Goal: Task Accomplishment & Management: Use online tool/utility

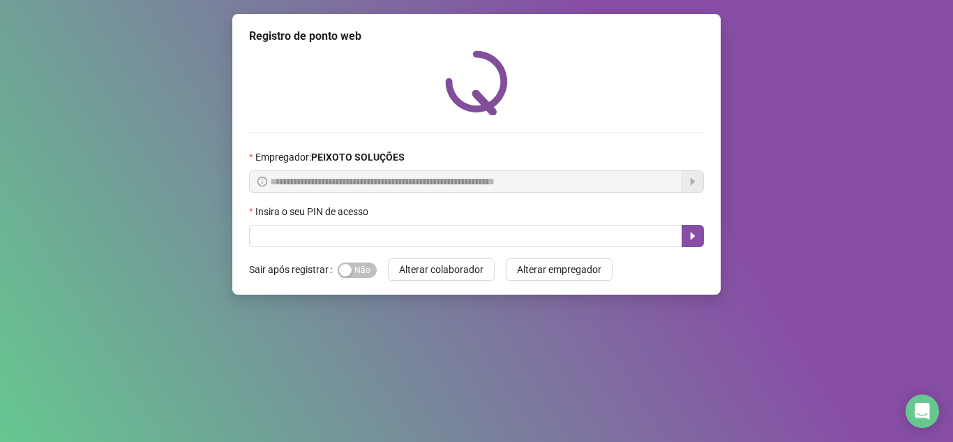
click at [388, 258] on button "Alterar colaborador" at bounding box center [441, 269] width 107 height 22
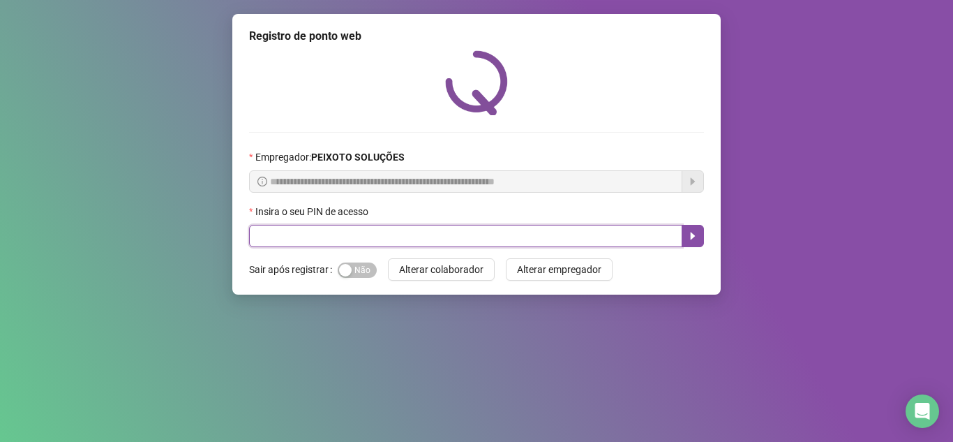
click at [268, 242] on input "text" at bounding box center [465, 236] width 433 height 22
type input "*****"
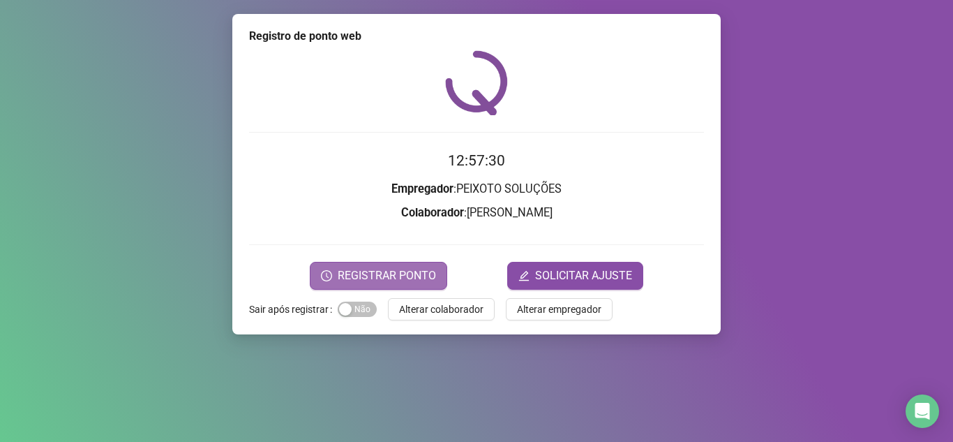
click at [347, 269] on span "REGISTRAR PONTO" at bounding box center [387, 275] width 98 height 17
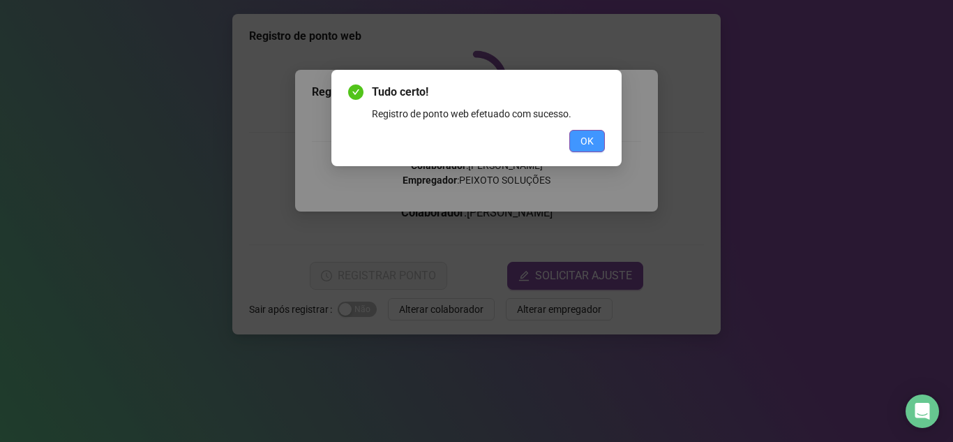
click at [574, 142] on button "OK" at bounding box center [587, 141] width 36 height 22
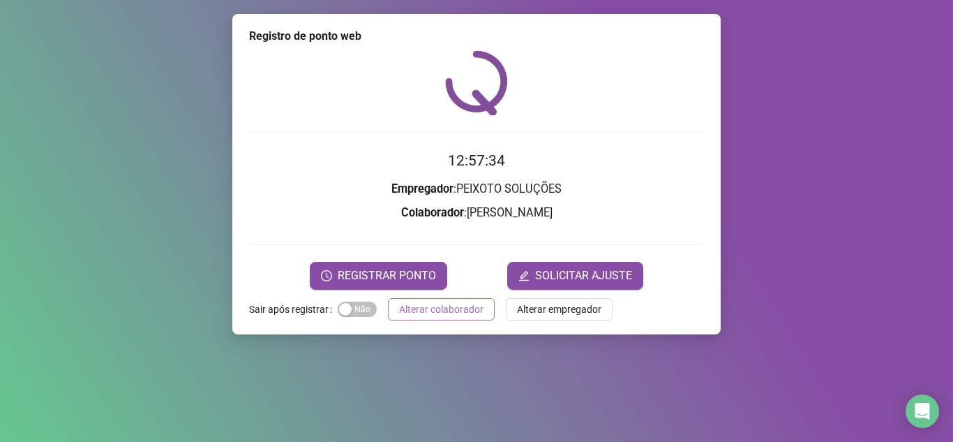
click at [440, 308] on span "Alterar colaborador" at bounding box center [441, 308] width 84 height 15
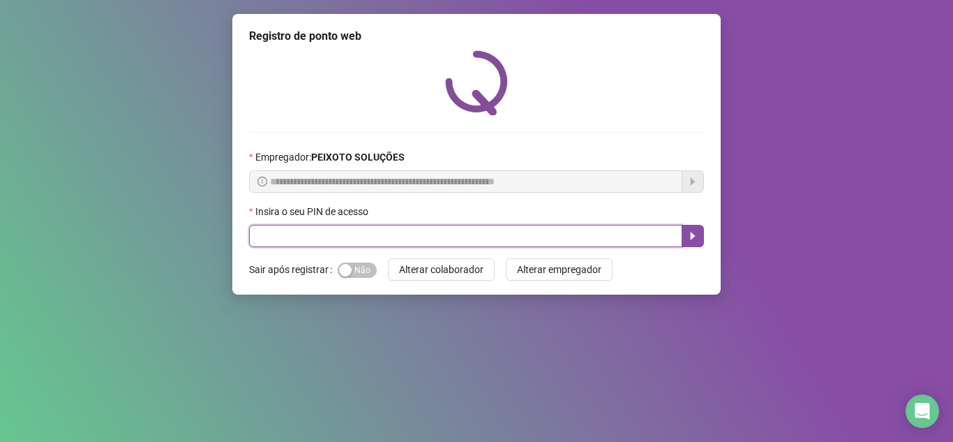
click at [575, 225] on input "text" at bounding box center [465, 236] width 433 height 22
type input "*****"
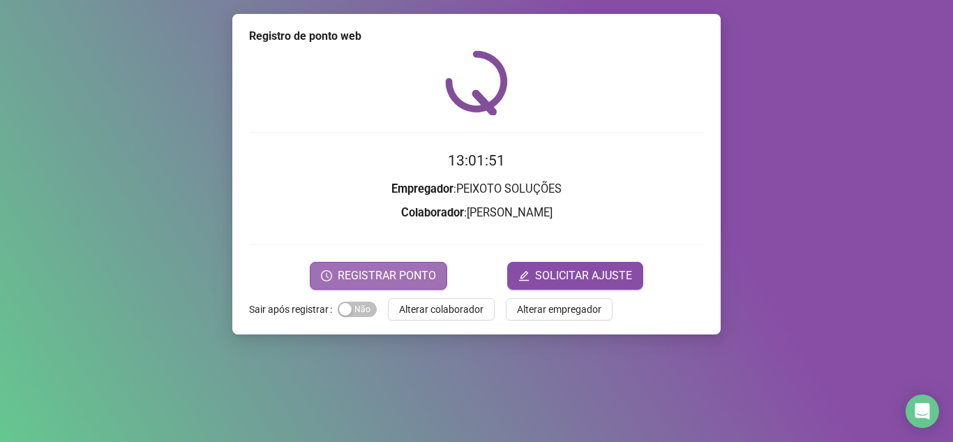
click at [357, 276] on span "REGISTRAR PONTO" at bounding box center [387, 275] width 98 height 17
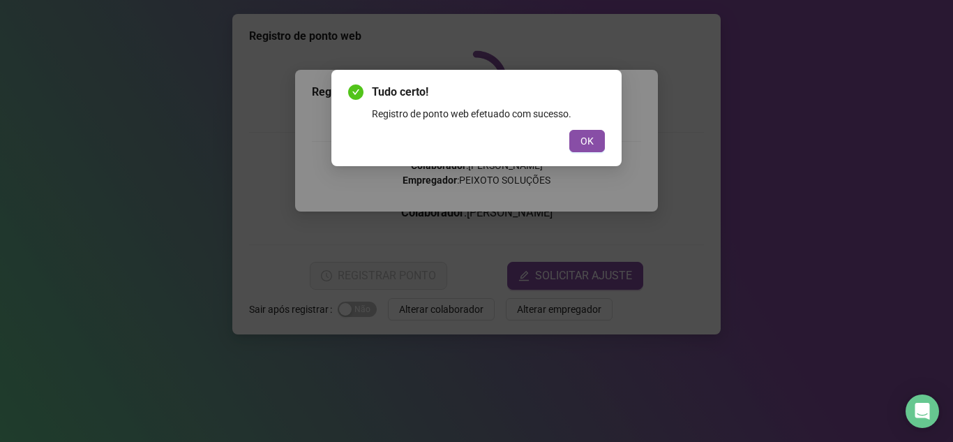
click at [608, 142] on div "Tudo certo! Registro de ponto web efetuado com sucesso. OK" at bounding box center [476, 118] width 290 height 96
click at [595, 142] on button "OK" at bounding box center [587, 141] width 36 height 22
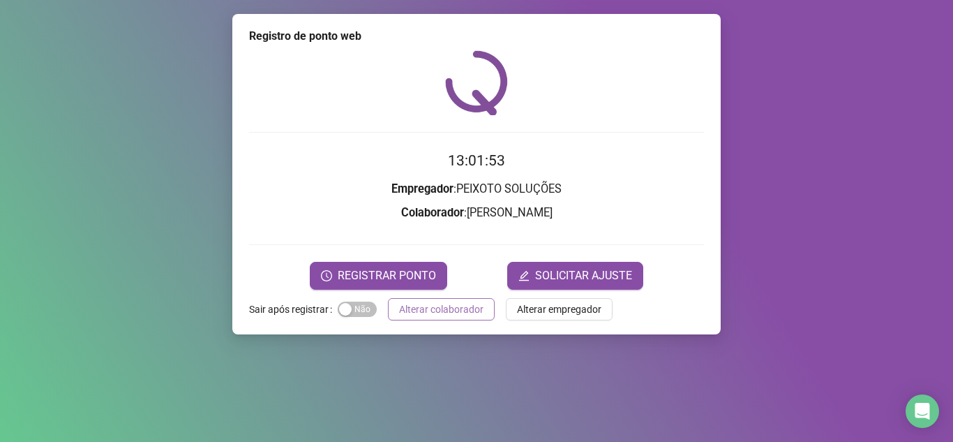
click at [477, 299] on button "Alterar colaborador" at bounding box center [441, 309] width 107 height 22
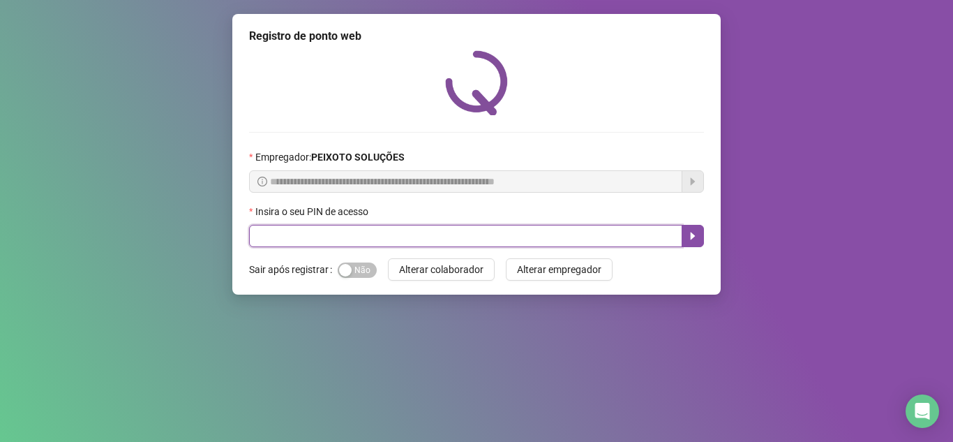
click at [359, 247] on input "text" at bounding box center [465, 236] width 433 height 22
type input "*****"
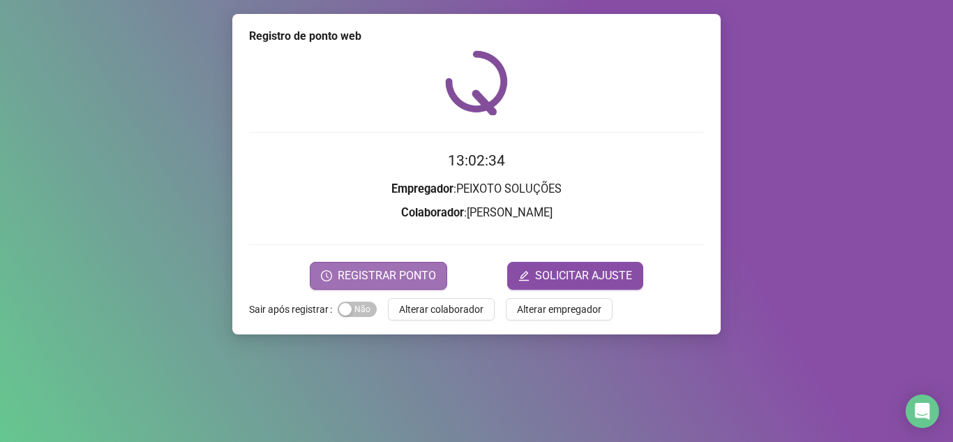
click at [393, 274] on span "REGISTRAR PONTO" at bounding box center [387, 275] width 98 height 17
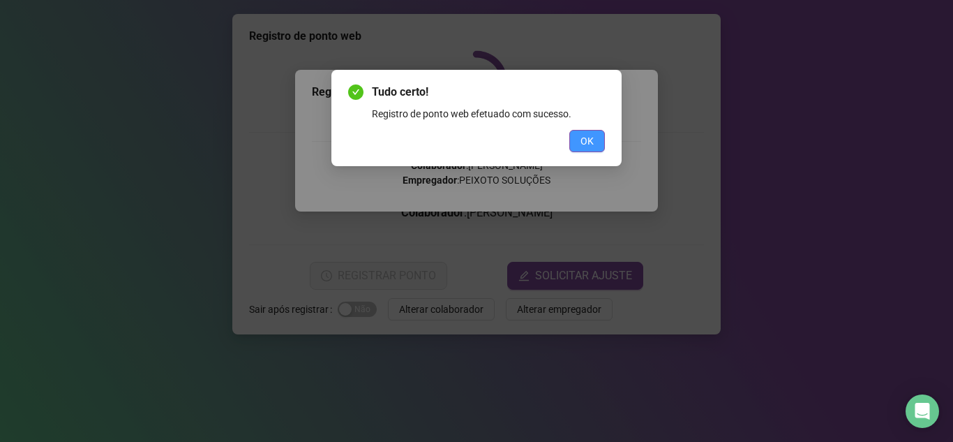
click at [596, 143] on button "OK" at bounding box center [587, 141] width 36 height 22
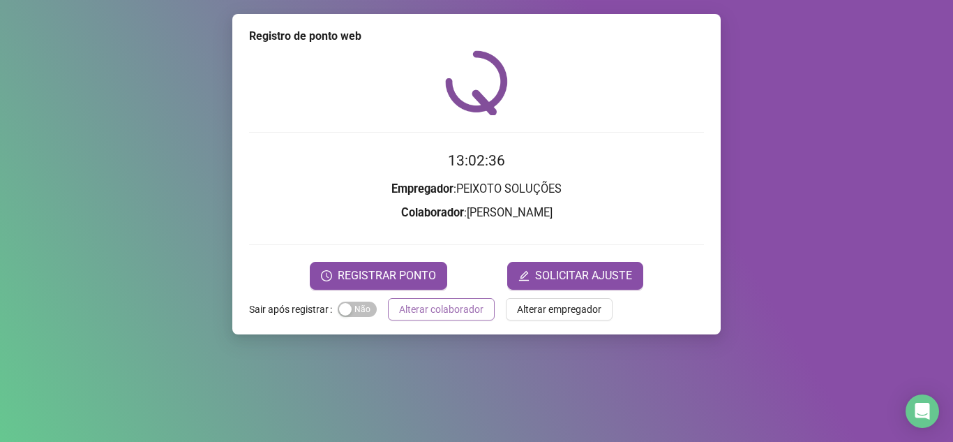
click at [451, 306] on span "Alterar colaborador" at bounding box center [441, 308] width 84 height 15
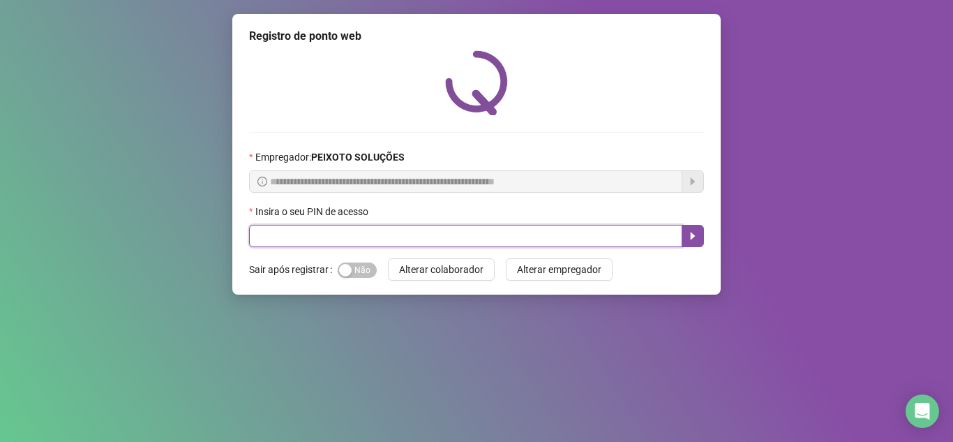
click at [544, 230] on input "text" at bounding box center [465, 236] width 433 height 22
type input "*****"
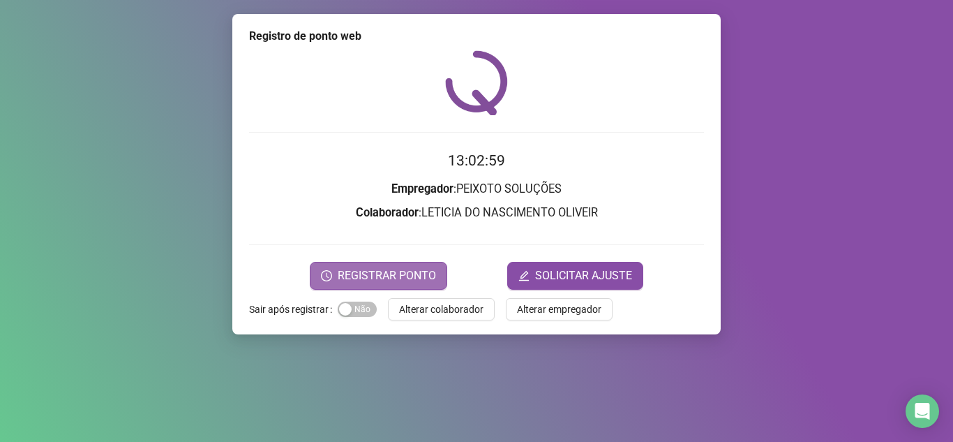
click at [414, 276] on span "REGISTRAR PONTO" at bounding box center [387, 275] width 98 height 17
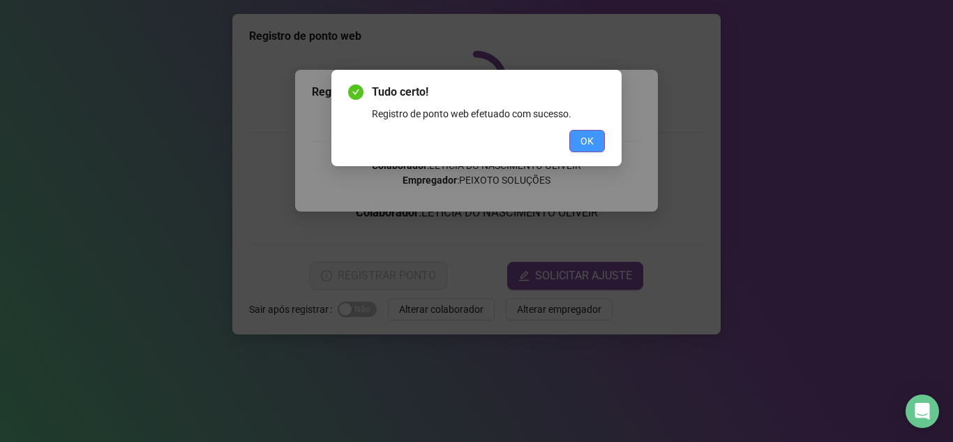
click at [585, 142] on span "OK" at bounding box center [586, 140] width 13 height 15
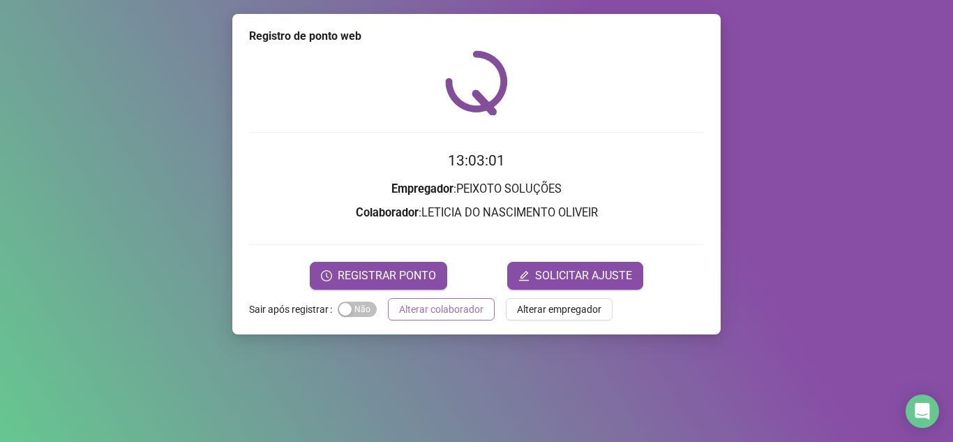
click at [467, 310] on span "Alterar colaborador" at bounding box center [441, 308] width 84 height 15
